Goal: Transaction & Acquisition: Purchase product/service

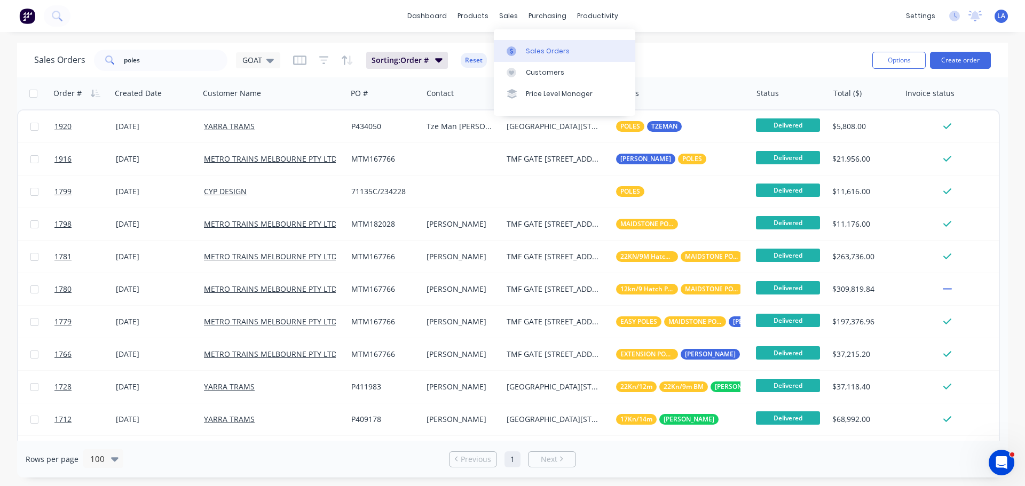
click at [511, 55] on icon at bounding box center [512, 51] width 10 height 10
click at [193, 65] on input "poles" at bounding box center [176, 60] width 104 height 21
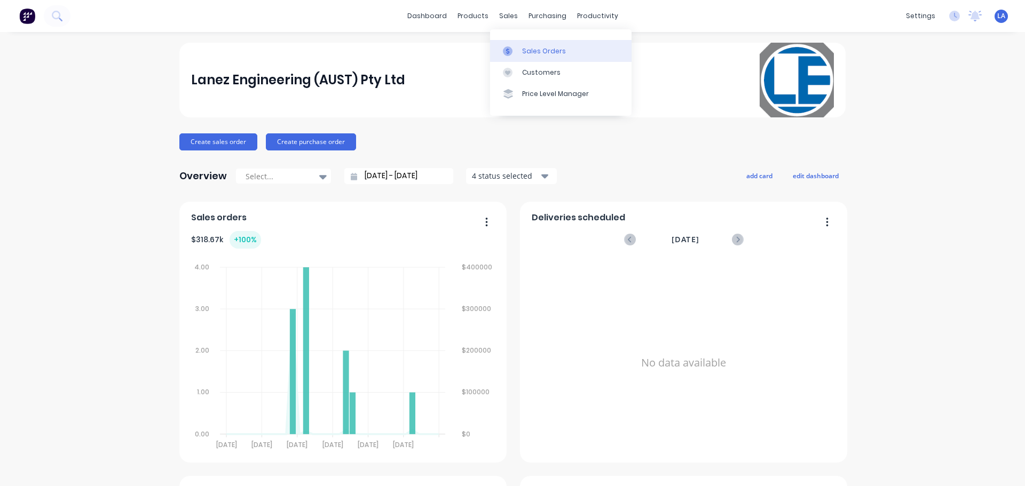
click at [512, 51] on icon at bounding box center [508, 51] width 10 height 10
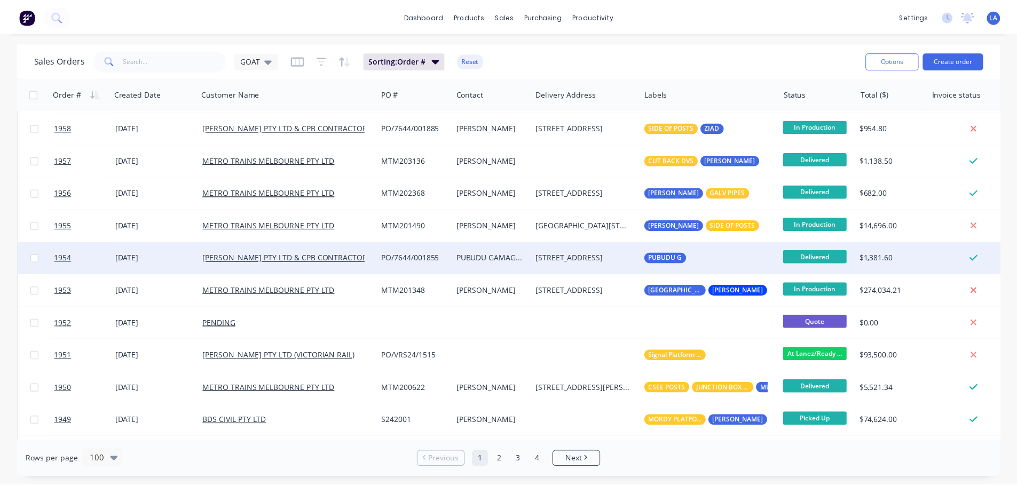
scroll to position [214, 0]
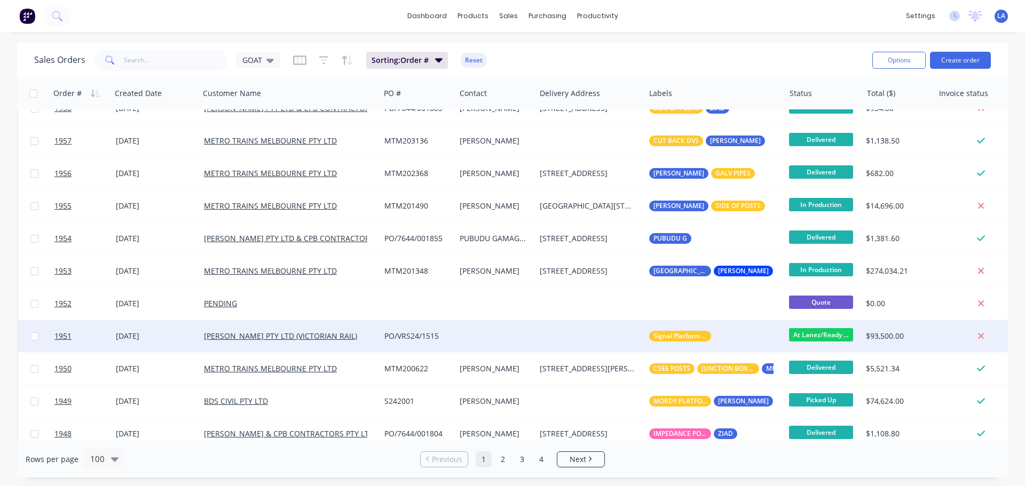
click at [466, 333] on div at bounding box center [495, 336] width 80 height 32
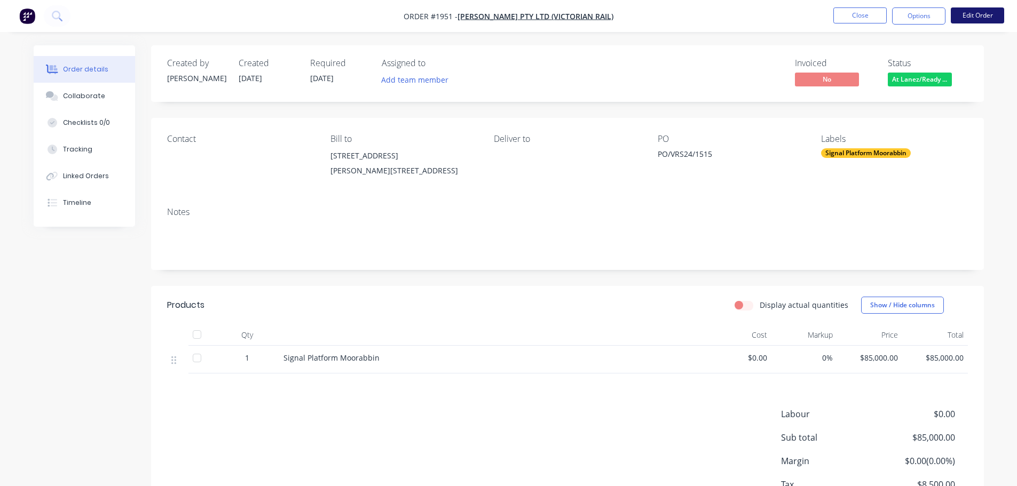
click at [985, 14] on button "Edit Order" at bounding box center [977, 15] width 53 height 16
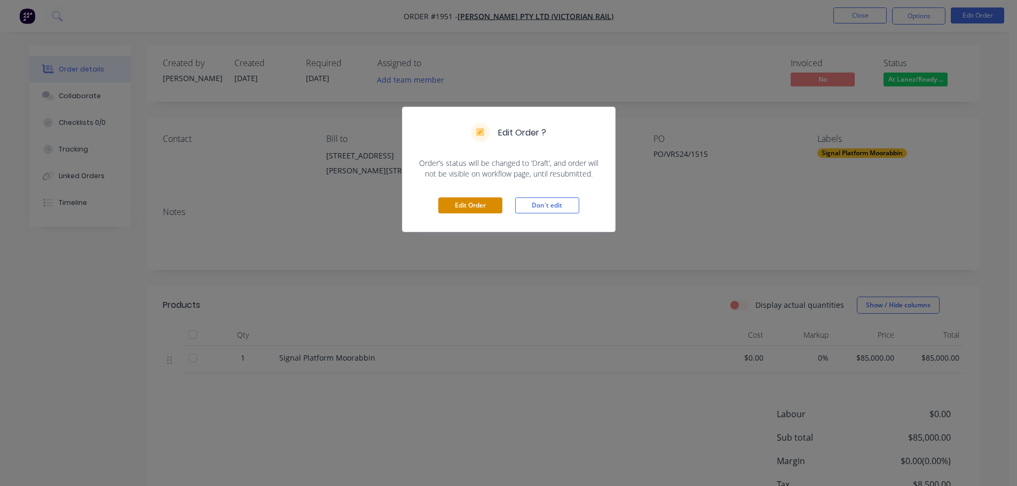
click at [472, 204] on button "Edit Order" at bounding box center [470, 206] width 64 height 16
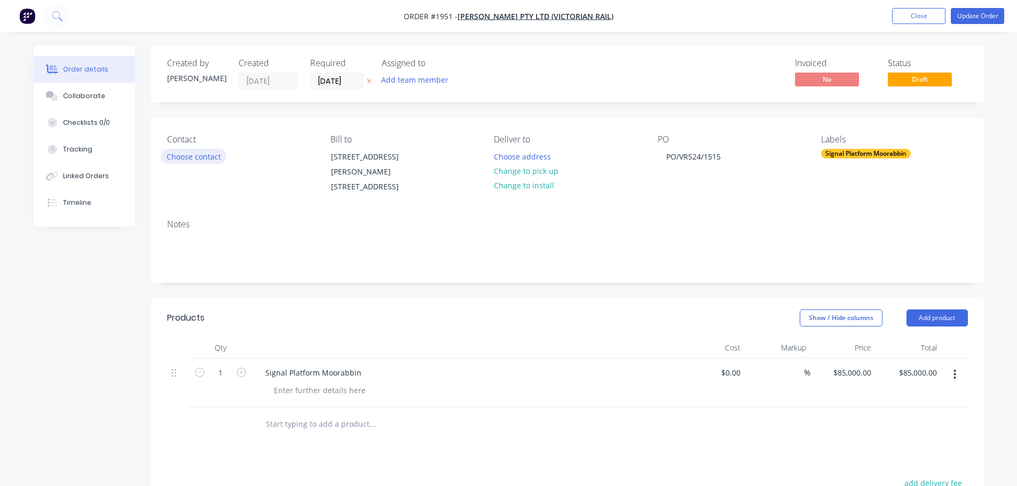
click at [207, 152] on button "Choose contact" at bounding box center [194, 156] width 66 height 14
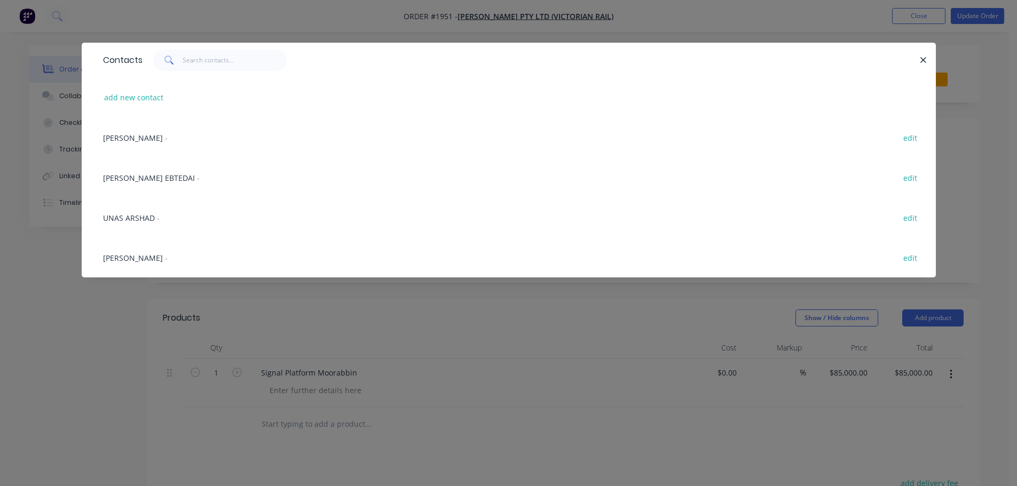
click at [154, 253] on span "NICK BURNSIDE" at bounding box center [133, 258] width 60 height 10
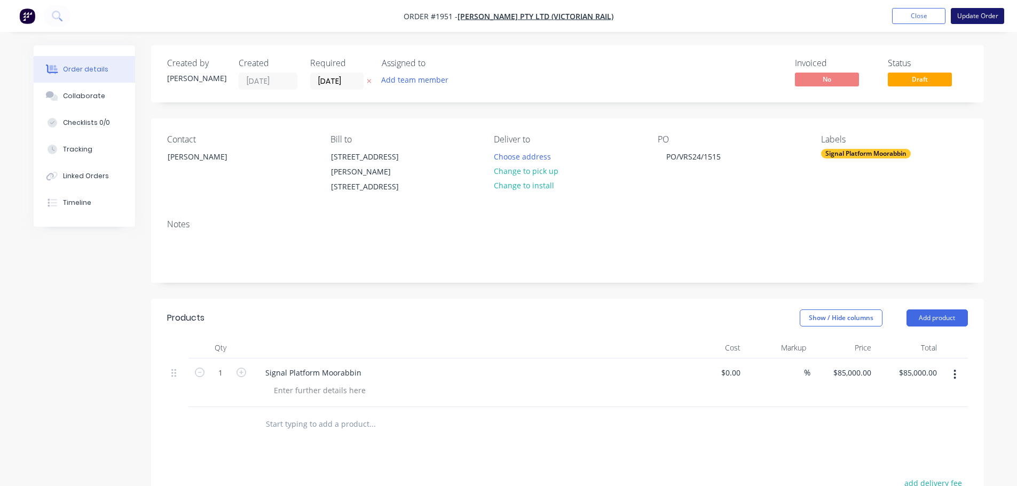
click at [968, 17] on button "Update Order" at bounding box center [977, 16] width 53 height 16
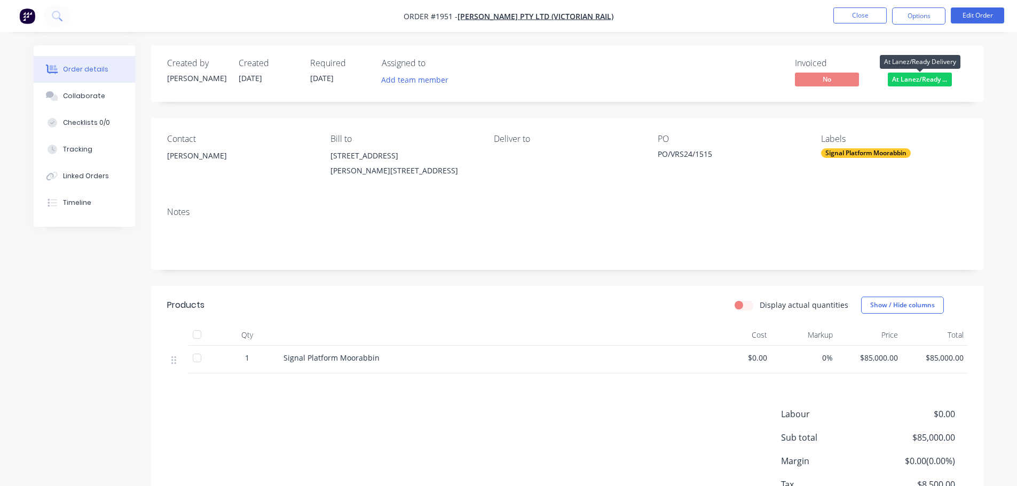
click at [928, 76] on span "At Lanez/Ready ..." at bounding box center [920, 79] width 64 height 13
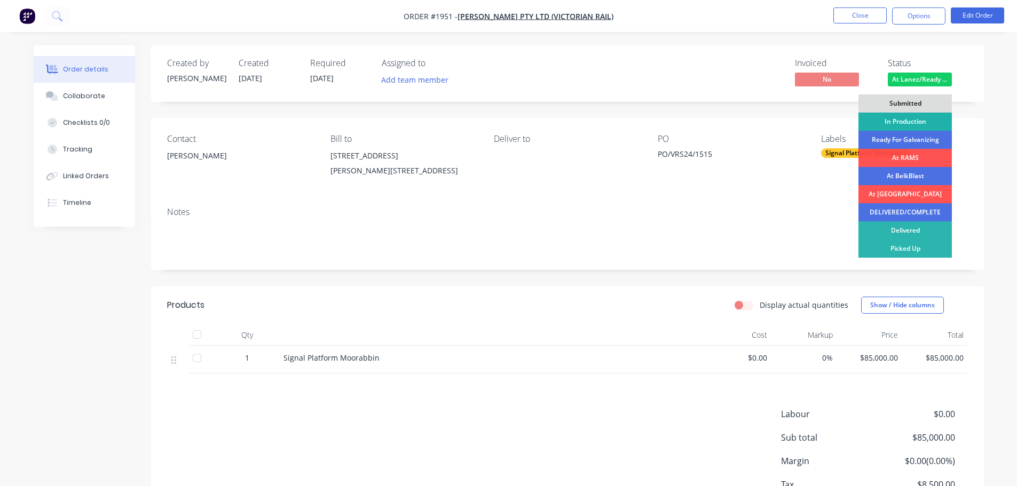
click at [917, 119] on div "In Production" at bounding box center [905, 122] width 93 height 18
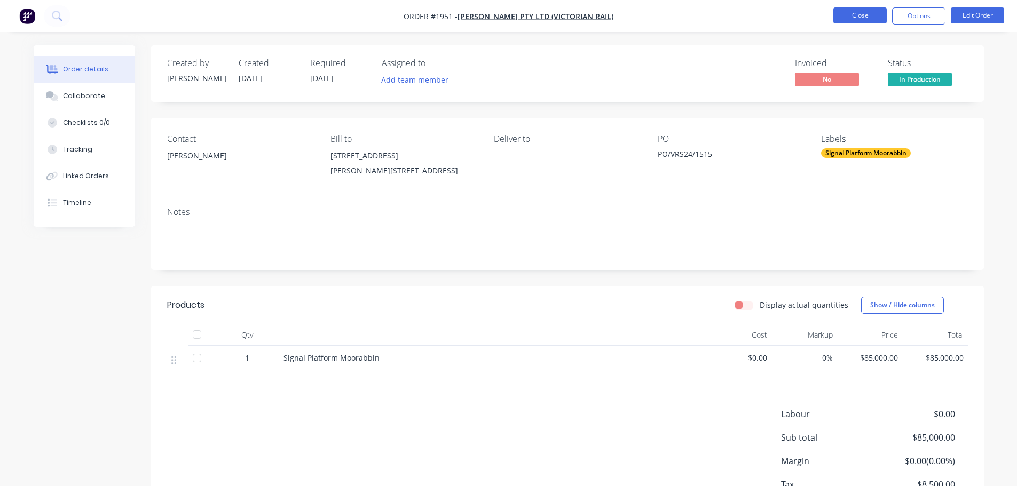
click at [850, 18] on button "Close" at bounding box center [860, 15] width 53 height 16
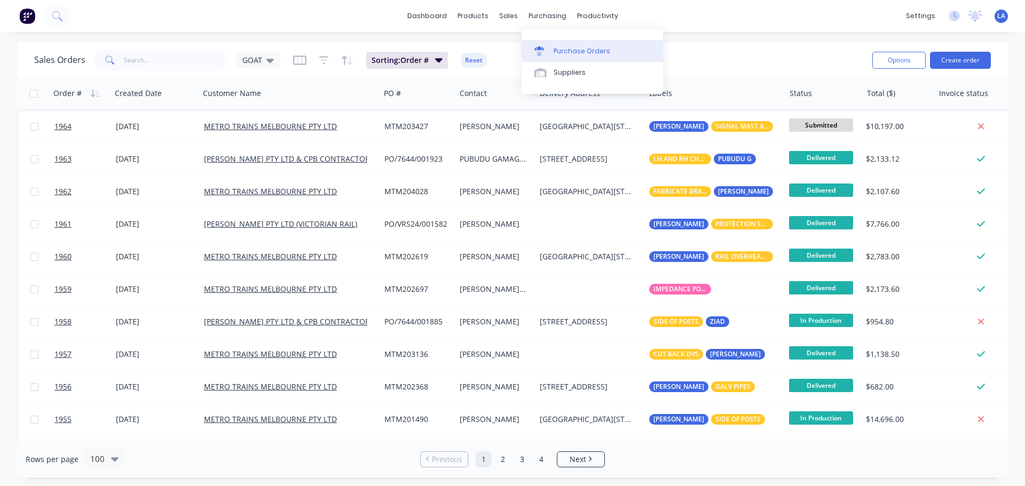
click at [549, 50] on div at bounding box center [543, 51] width 16 height 10
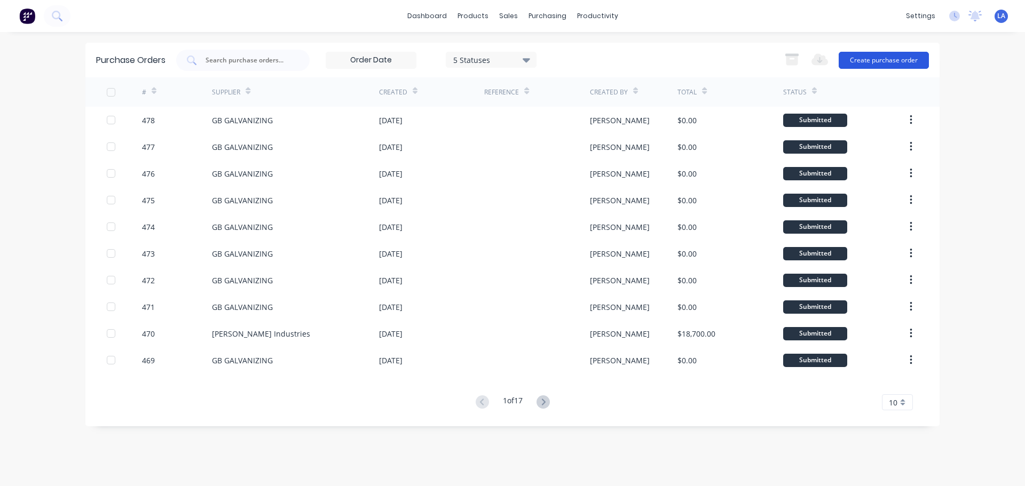
click at [886, 58] on button "Create purchase order" at bounding box center [884, 60] width 90 height 17
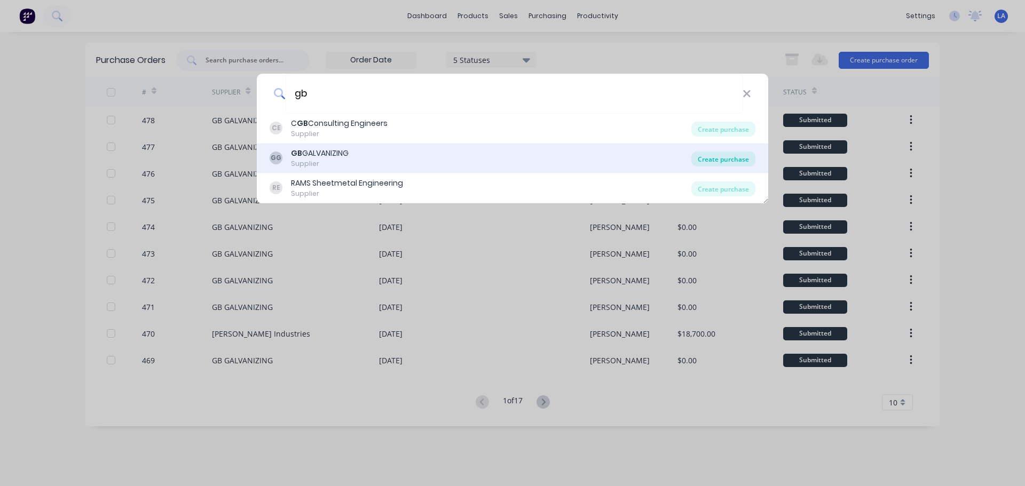
type input "gb"
click at [716, 158] on div "Create purchase" at bounding box center [724, 159] width 64 height 15
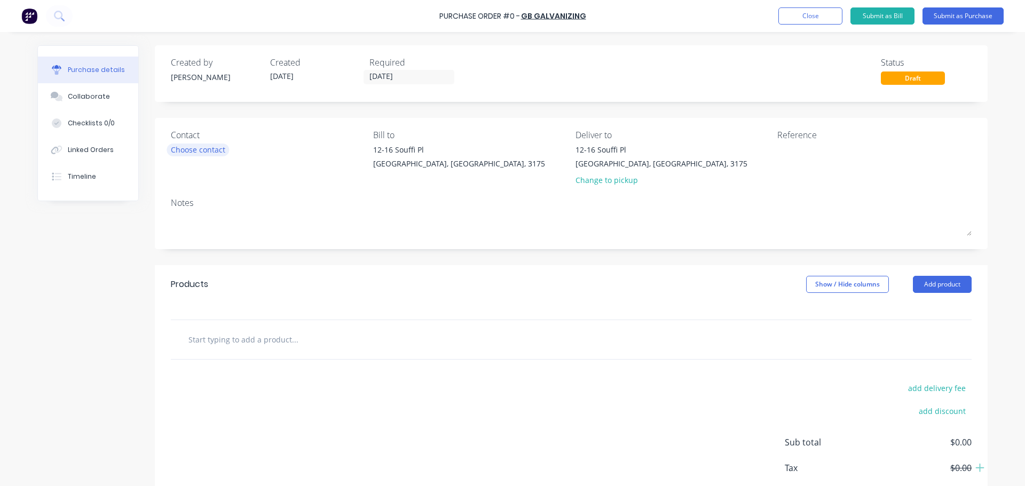
click at [214, 144] on div "Choose contact" at bounding box center [198, 149] width 54 height 11
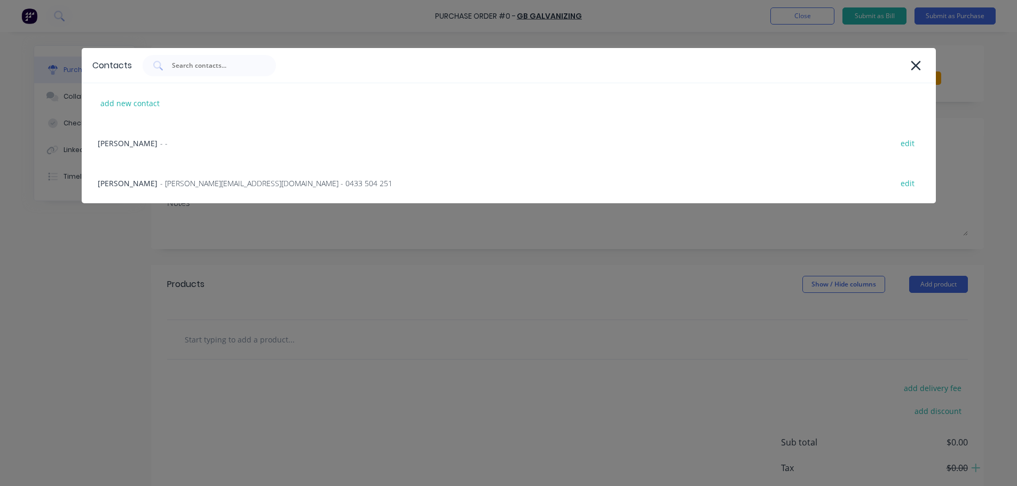
click at [134, 228] on div "Contacts add new contact James - - edit Leon - leon@onthe.net.au - 0433 504 251…" at bounding box center [508, 243] width 1017 height 486
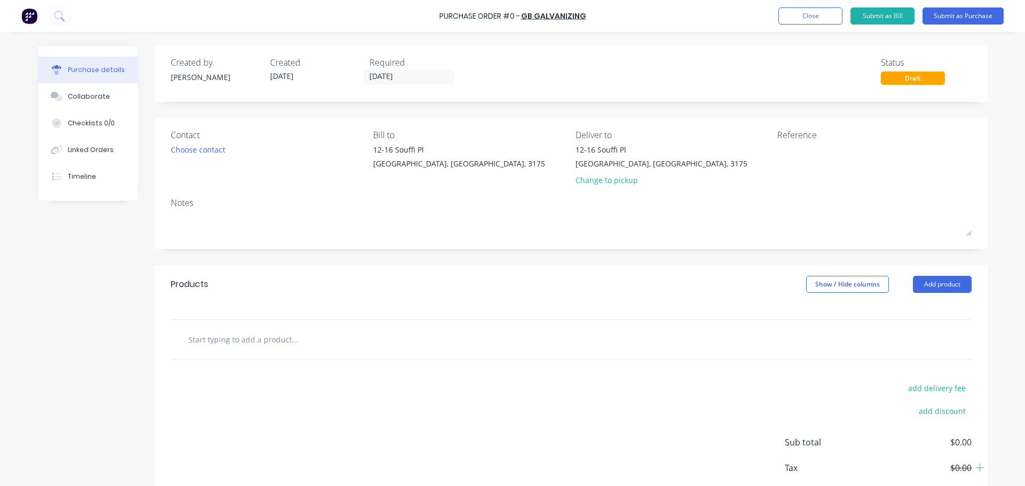
click at [271, 335] on input "text" at bounding box center [295, 339] width 214 height 21
click at [261, 335] on input "text" at bounding box center [295, 339] width 214 height 21
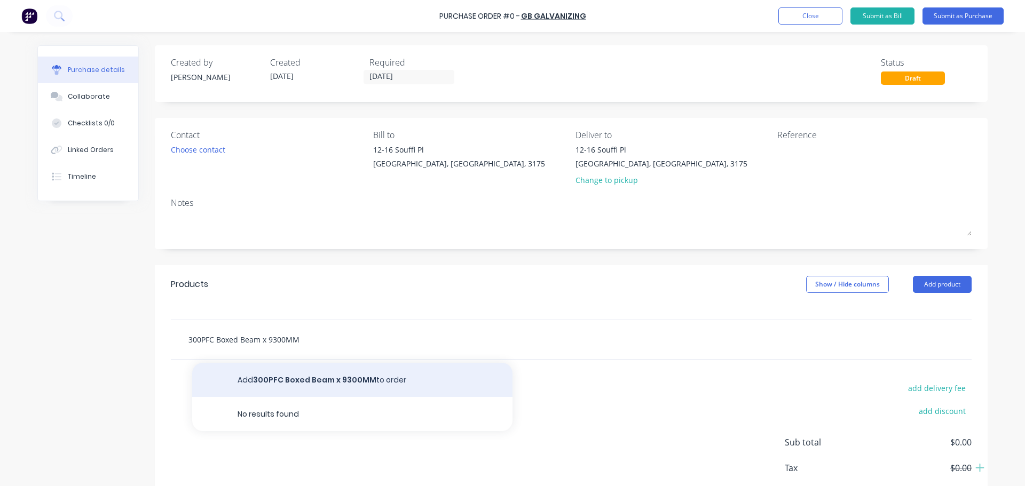
type input "300PFC Boxed Beam x 9300MM"
click at [271, 375] on button "Add 300PFC Boxed Beam x 9300MM to order" at bounding box center [352, 380] width 320 height 34
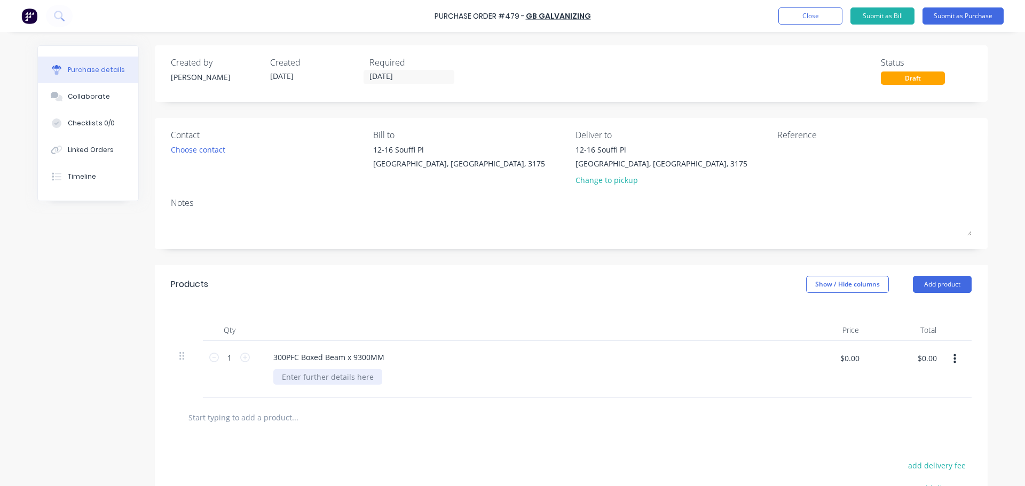
click at [286, 375] on div at bounding box center [327, 377] width 109 height 15
click at [271, 410] on input "text" at bounding box center [295, 417] width 214 height 21
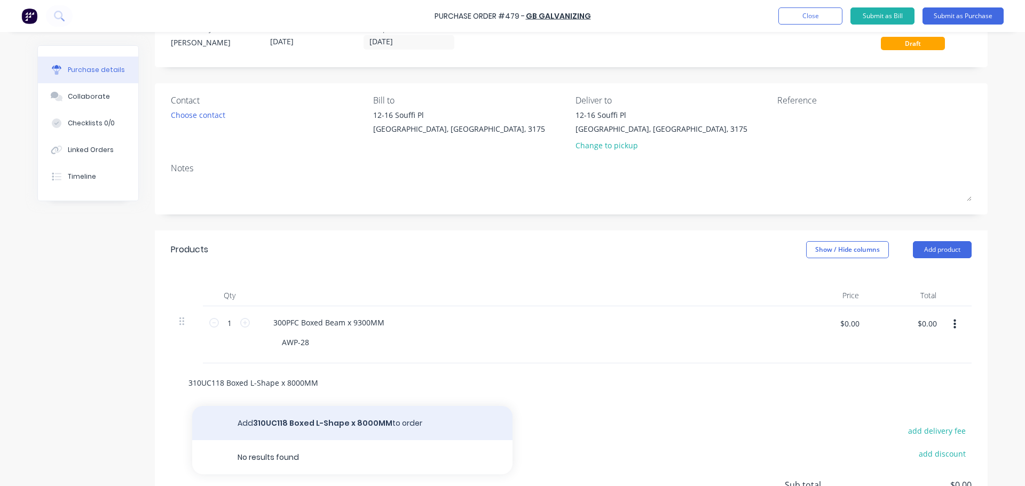
scroll to position [53, 0]
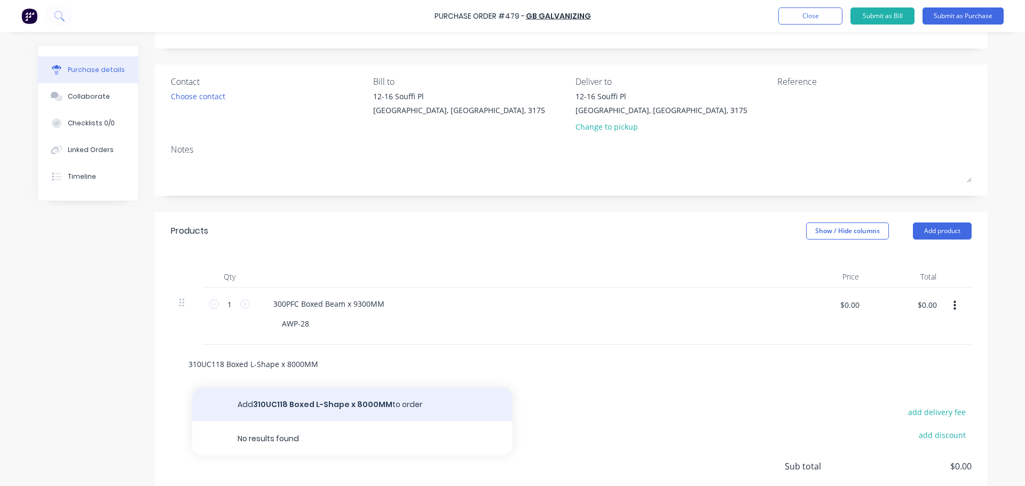
type input "310UC118 Boxed L-Shape x 8000MM"
click at [277, 400] on button "Add 310UC118 Boxed L-Shape x 8000MM to order" at bounding box center [352, 405] width 320 height 34
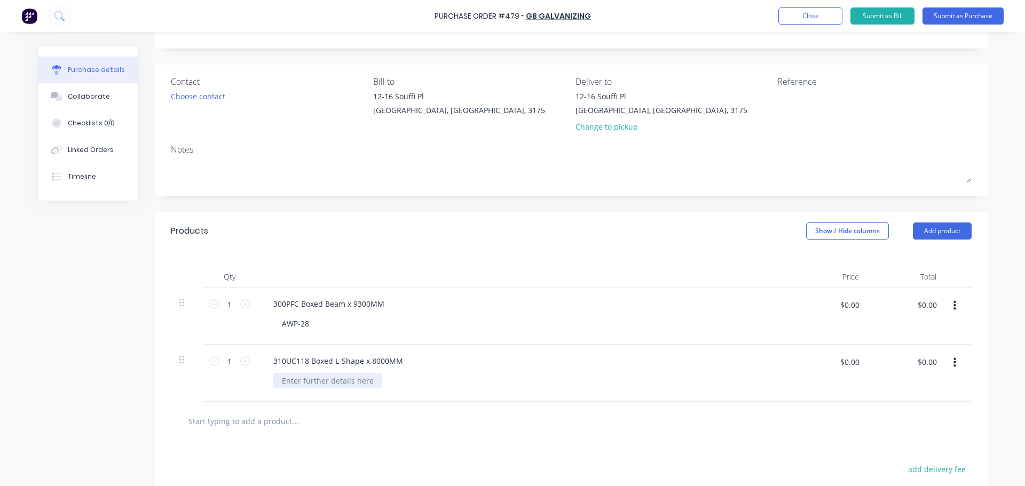
click at [295, 380] on div at bounding box center [327, 380] width 109 height 15
click at [298, 378] on div "AWP937" at bounding box center [296, 380] width 46 height 15
click at [281, 427] on input "text" at bounding box center [295, 421] width 214 height 21
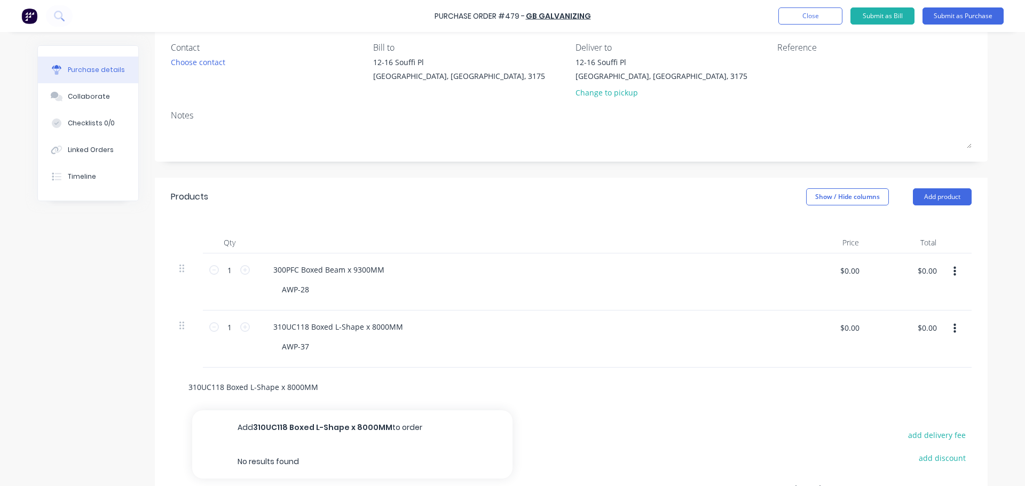
scroll to position [107, 0]
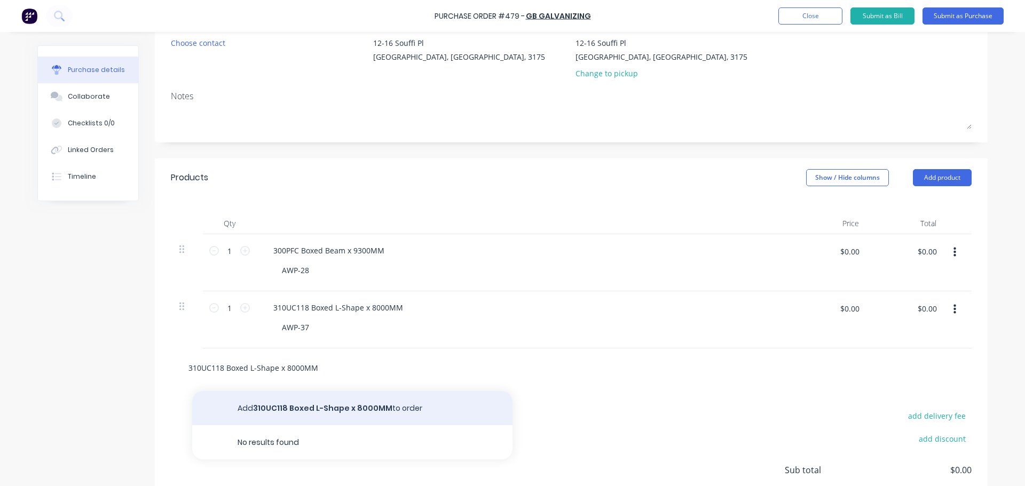
type input "310UC118 Boxed L-Shape x 8000MM"
click at [289, 412] on button "Add 310UC118 Boxed L-Shape x 8000MM to order" at bounding box center [352, 408] width 320 height 34
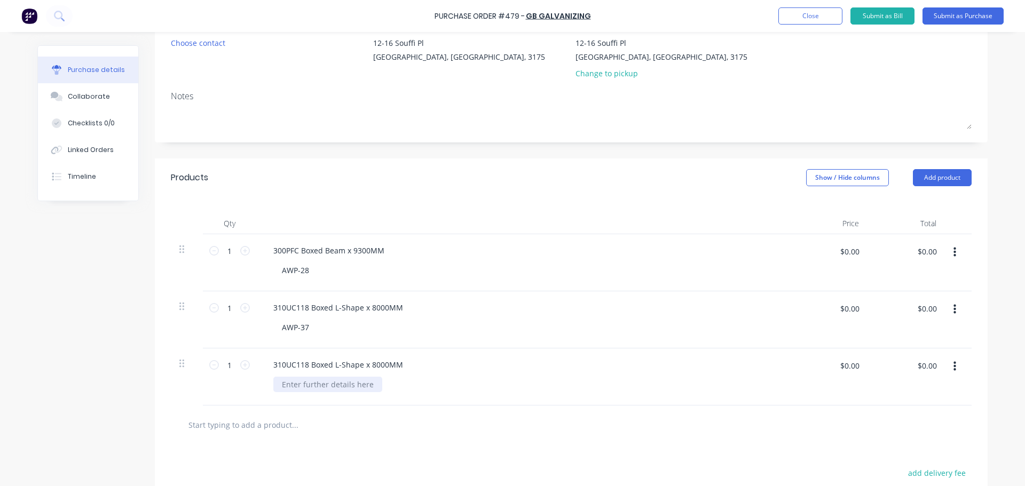
click at [286, 383] on div at bounding box center [327, 384] width 109 height 15
click at [292, 414] on div at bounding box center [571, 425] width 801 height 39
click at [290, 419] on input "text" at bounding box center [295, 424] width 214 height 21
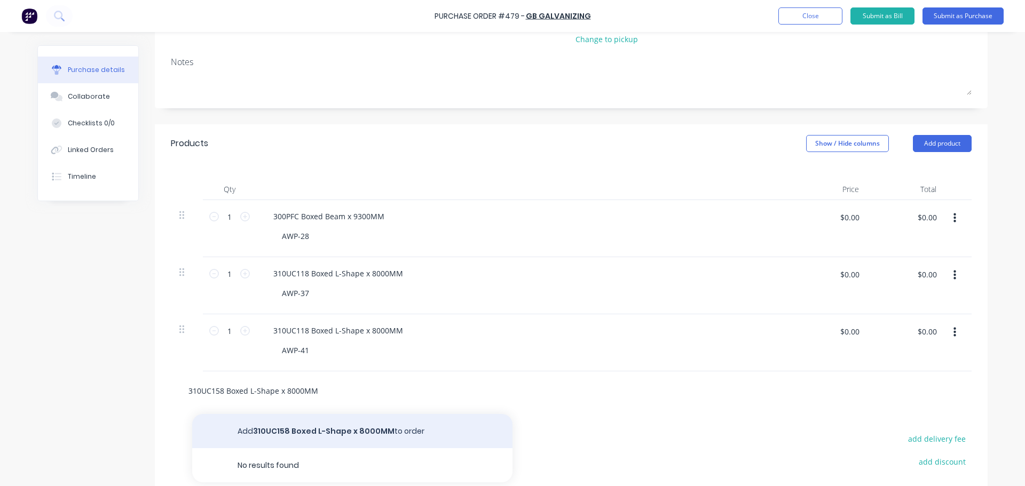
scroll to position [160, 0]
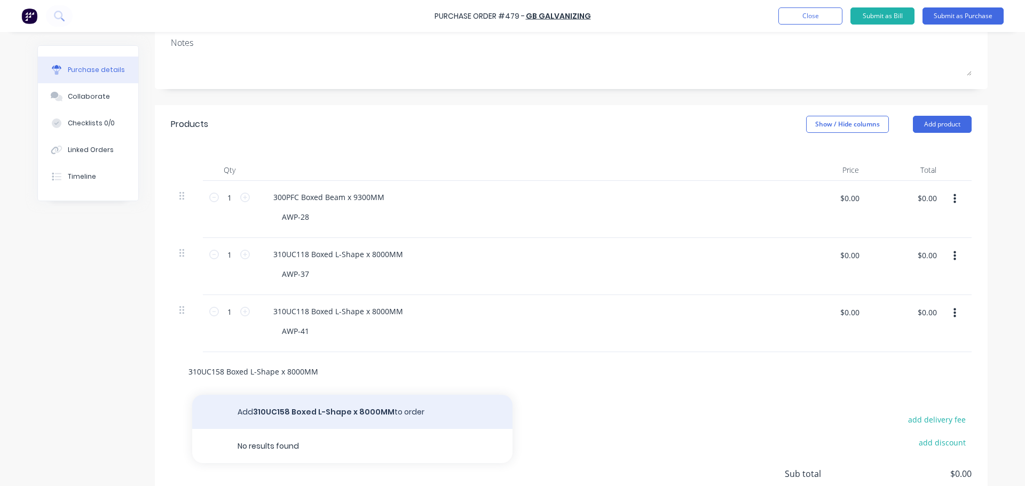
type input "310UC158 Boxed L-Shape x 8000MM"
click at [285, 415] on button "Add 310UC158 Boxed L-Shape x 8000MM to order" at bounding box center [352, 412] width 320 height 34
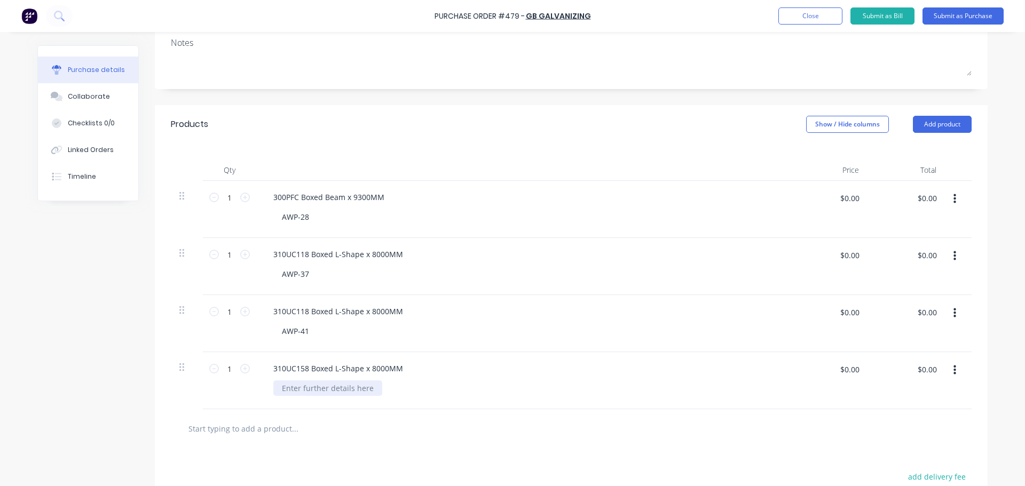
click at [283, 392] on div at bounding box center [327, 388] width 109 height 15
click at [280, 419] on input "text" at bounding box center [295, 428] width 214 height 21
click at [277, 425] on input "text" at bounding box center [295, 428] width 214 height 21
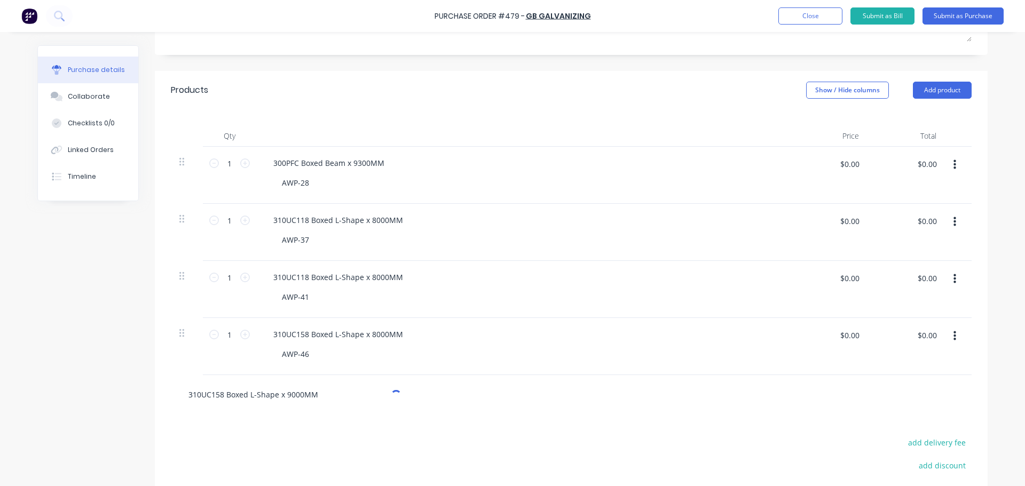
scroll to position [214, 0]
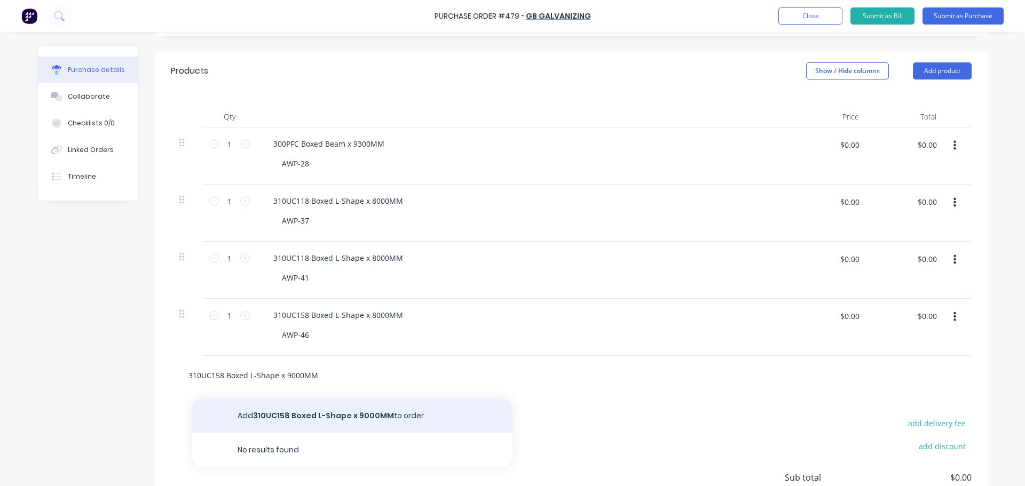
type input "310UC158 Boxed L-Shape x 9000MM"
click at [289, 419] on button "Add 310UC158 Boxed L-Shape x 9000MM to order" at bounding box center [352, 416] width 320 height 34
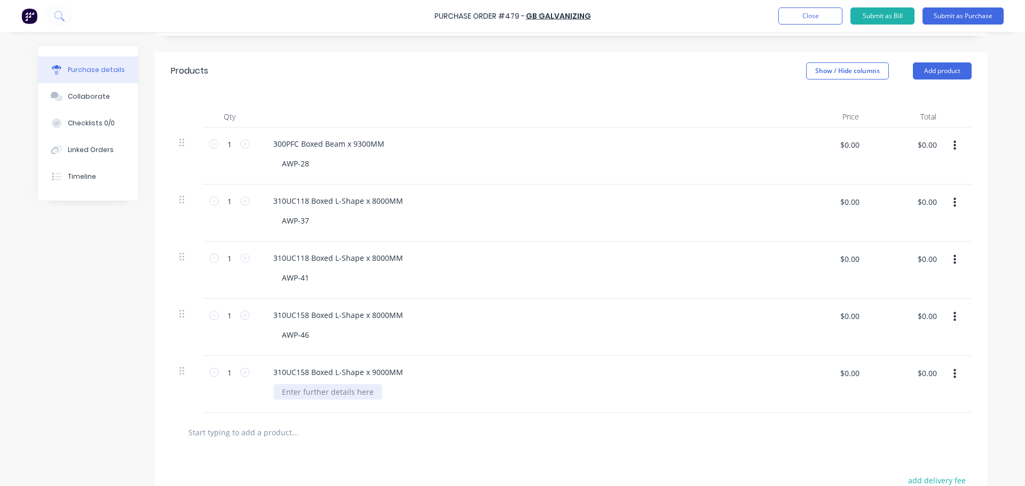
click at [291, 388] on div at bounding box center [327, 391] width 109 height 15
click at [283, 420] on div at bounding box center [571, 432] width 801 height 39
click at [281, 423] on input "text" at bounding box center [295, 432] width 214 height 21
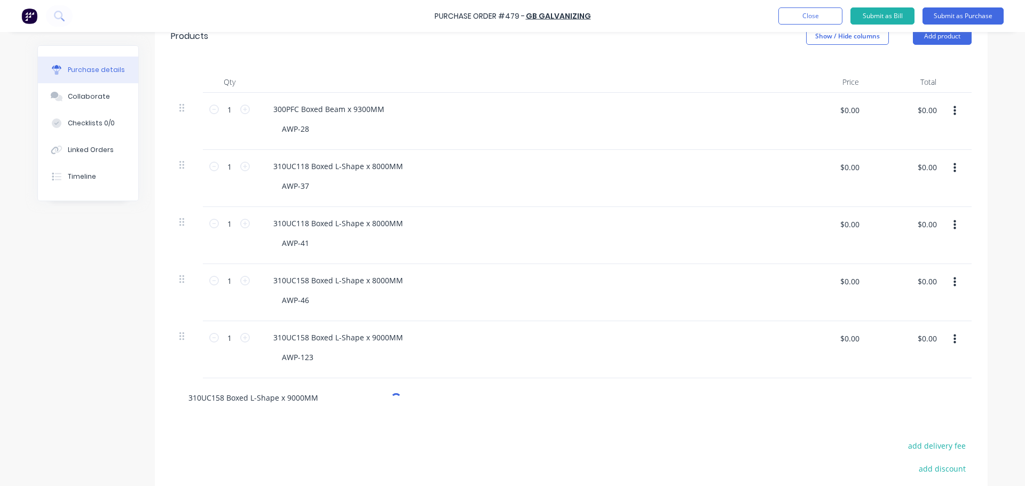
scroll to position [267, 0]
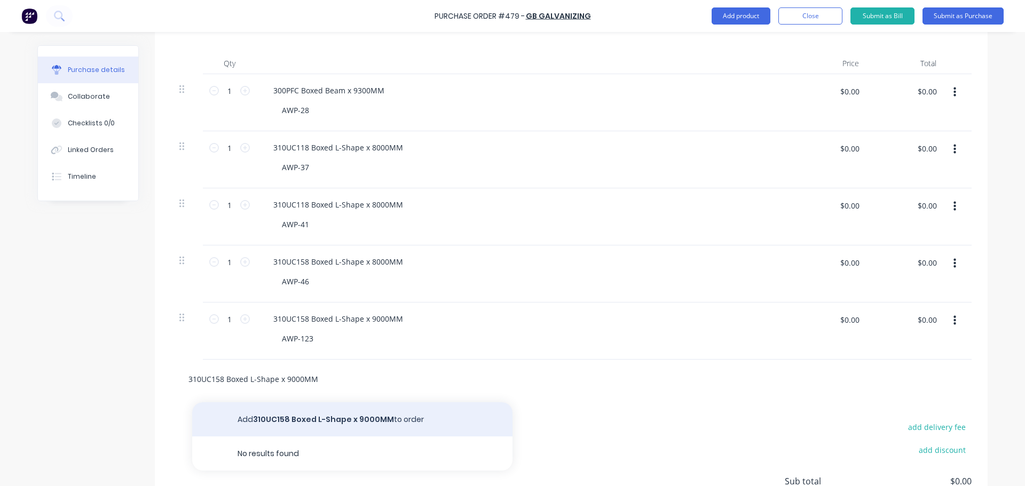
type input "310UC158 Boxed L-Shape x 9000MM"
click at [293, 417] on button "Add 310UC158 Boxed L-Shape x 9000MM to order" at bounding box center [352, 420] width 320 height 34
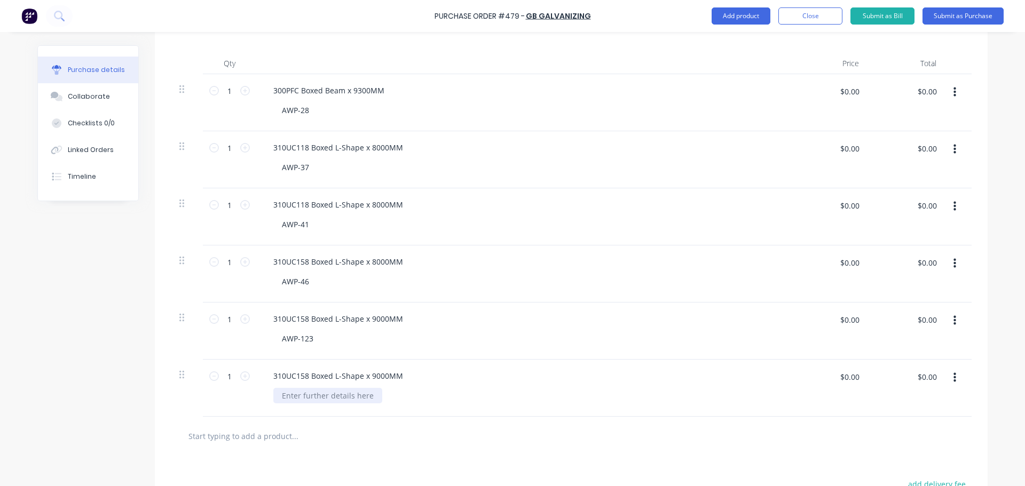
click at [295, 399] on div at bounding box center [327, 395] width 109 height 15
click at [956, 151] on button "button" at bounding box center [954, 149] width 25 height 19
click at [915, 237] on button "Delete" at bounding box center [922, 241] width 91 height 21
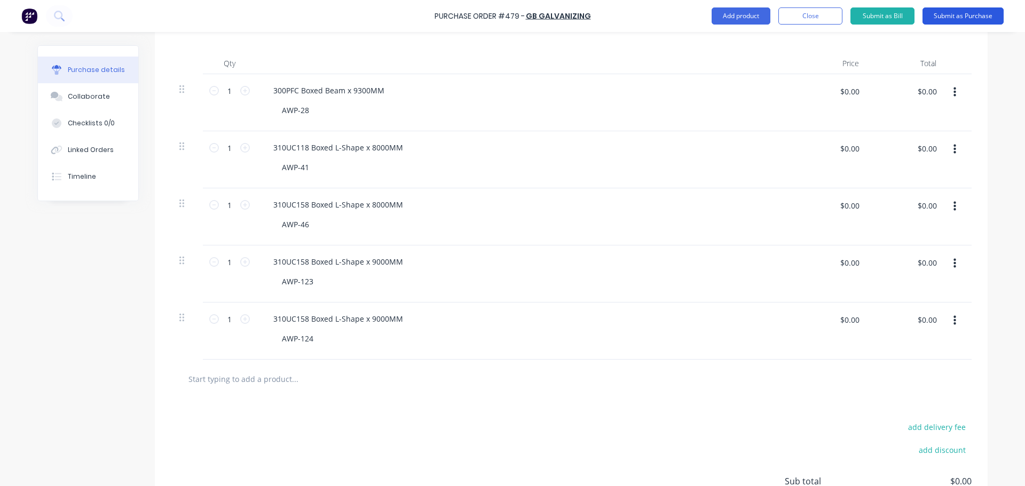
click at [955, 20] on button "Submit as Purchase" at bounding box center [963, 15] width 81 height 17
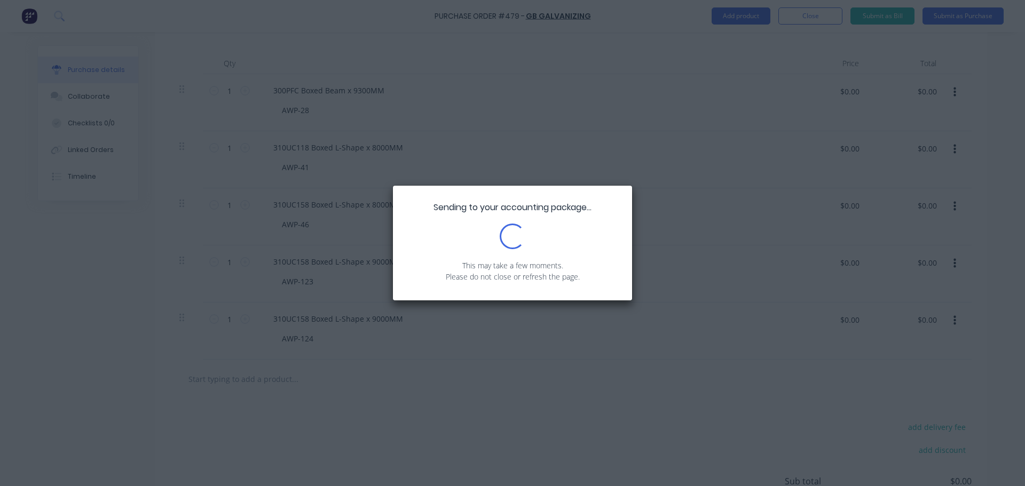
scroll to position [0, 0]
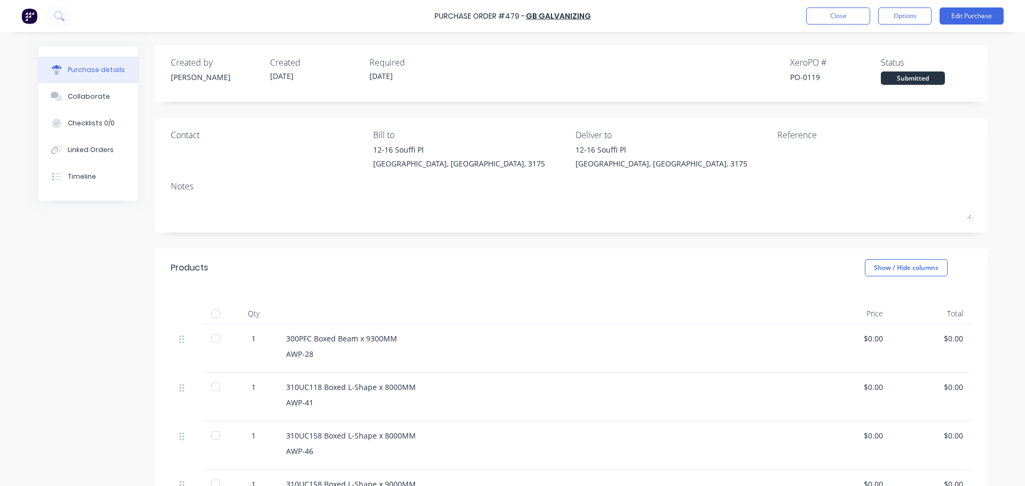
click at [891, 25] on div "Purchase Order #479 - GB GALVANIZING Close Options Edit Purchase" at bounding box center [512, 16] width 1025 height 32
click at [898, 20] on button "Options" at bounding box center [904, 15] width 53 height 17
click at [892, 41] on div "Print / Email" at bounding box center [881, 43] width 82 height 15
click at [873, 97] on div "Back With pricing Without pricing" at bounding box center [880, 64] width 101 height 69
click at [877, 89] on div "Without pricing" at bounding box center [881, 85] width 82 height 15
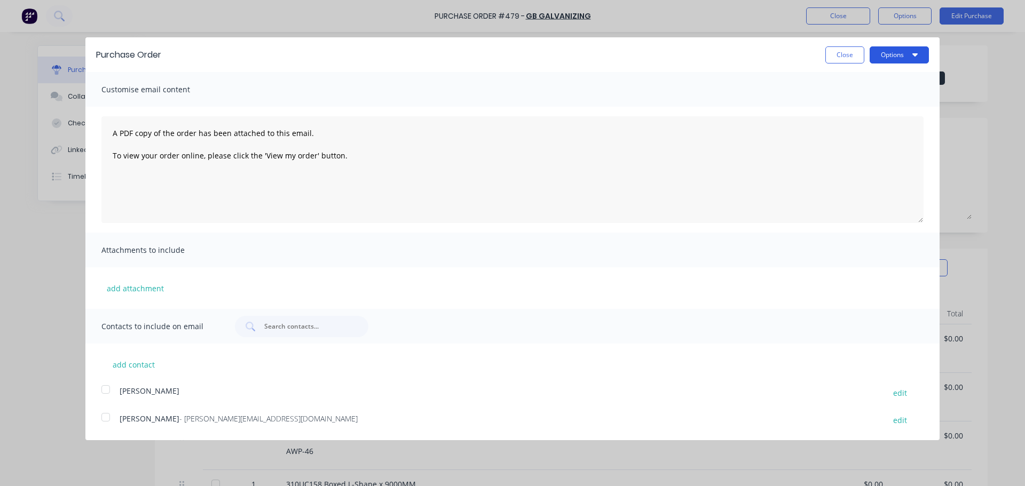
click at [897, 50] on button "Options" at bounding box center [899, 54] width 59 height 17
click at [890, 85] on div "Print" at bounding box center [878, 81] width 82 height 15
click at [772, 49] on div "Close Options Print Email" at bounding box center [550, 54] width 757 height 17
click at [847, 49] on button "Close" at bounding box center [845, 54] width 39 height 17
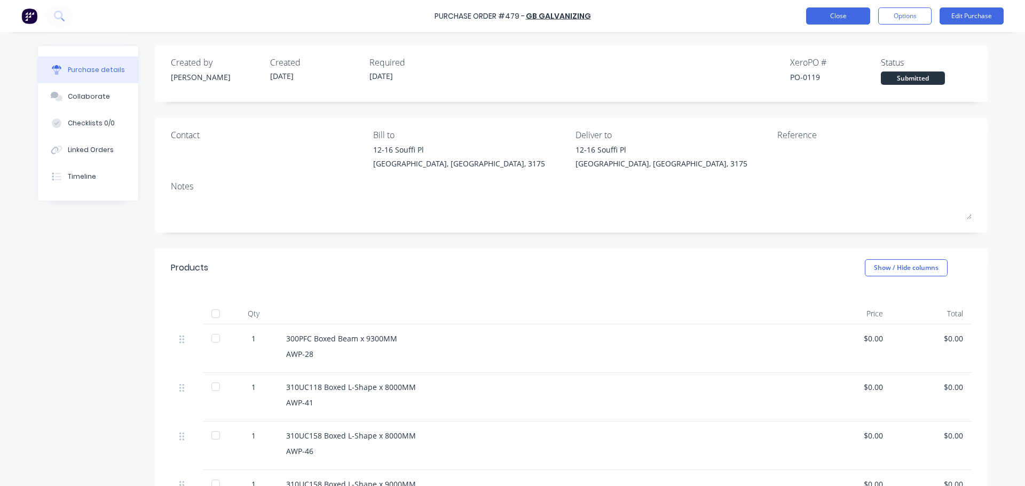
click at [837, 15] on button "Close" at bounding box center [838, 15] width 64 height 17
